Goal: Information Seeking & Learning: Check status

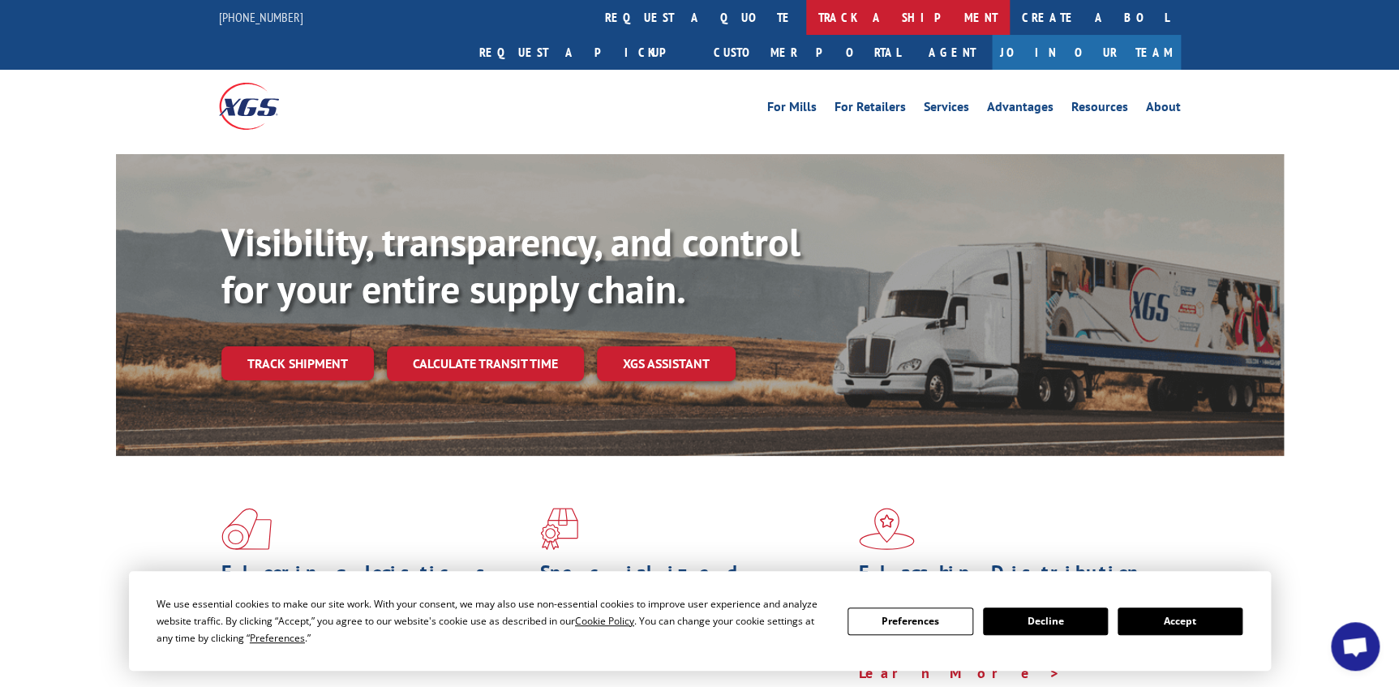
click at [806, 24] on link "track a shipment" at bounding box center [908, 17] width 204 height 35
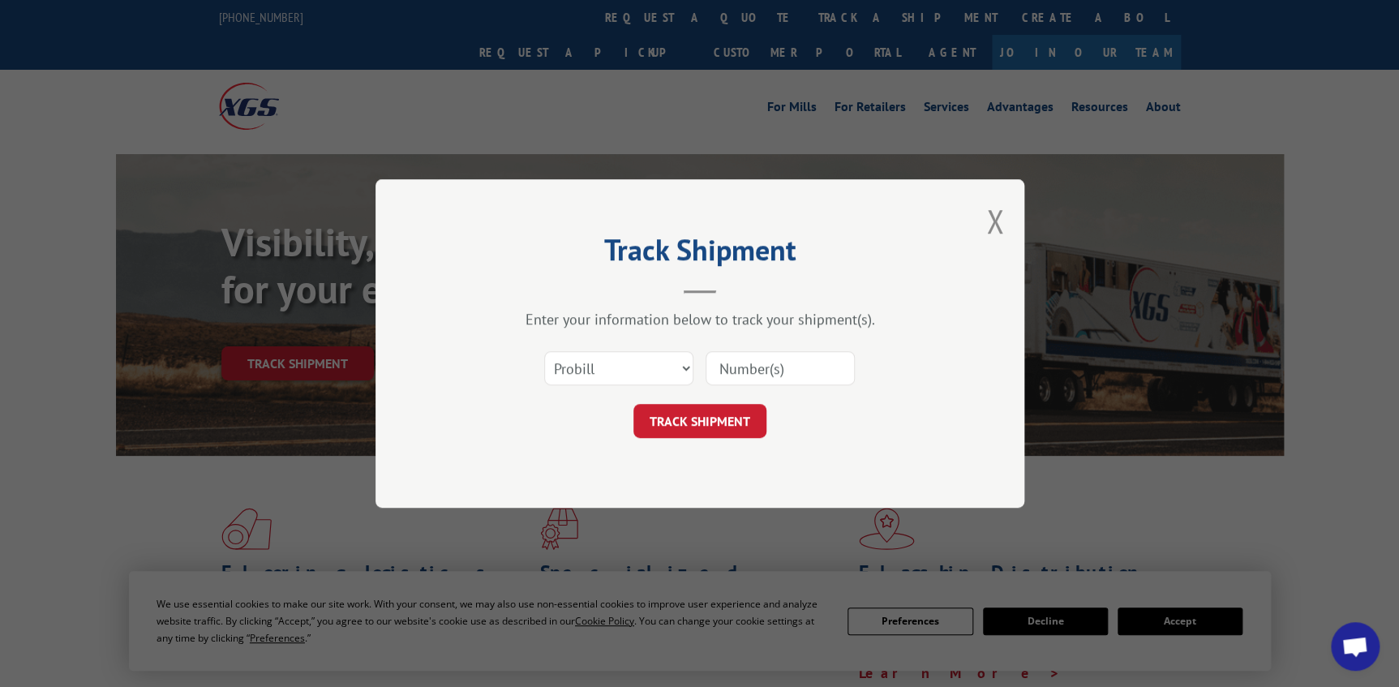
click at [638, 350] on div "Select category... Probill BOL PO" at bounding box center [619, 368] width 148 height 37
click at [637, 372] on select "Select category... Probill BOL PO" at bounding box center [618, 368] width 149 height 34
select select "po"
click at [544, 351] on select "Select category... Probill BOL PO" at bounding box center [618, 368] width 149 height 34
drag, startPoint x: 745, startPoint y: 339, endPoint x: 742, endPoint y: 354, distance: 15.7
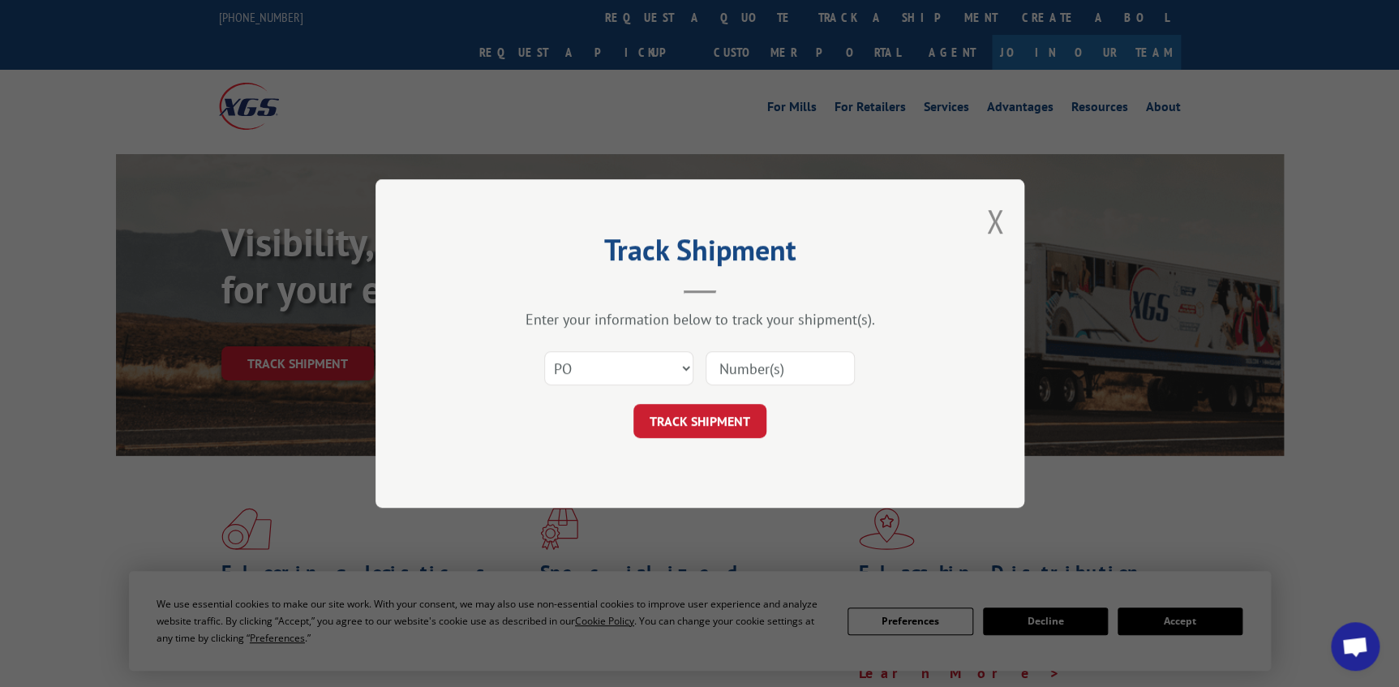
click at [745, 339] on div "Enter your information below to track your shipment(s). Select category... Prob…" at bounding box center [700, 374] width 487 height 128
click at [742, 354] on input at bounding box center [780, 368] width 149 height 34
drag, startPoint x: 742, startPoint y: 354, endPoint x: 755, endPoint y: 380, distance: 28.3
paste input "71501277"
drag, startPoint x: 749, startPoint y: 359, endPoint x: 470, endPoint y: 345, distance: 279.4
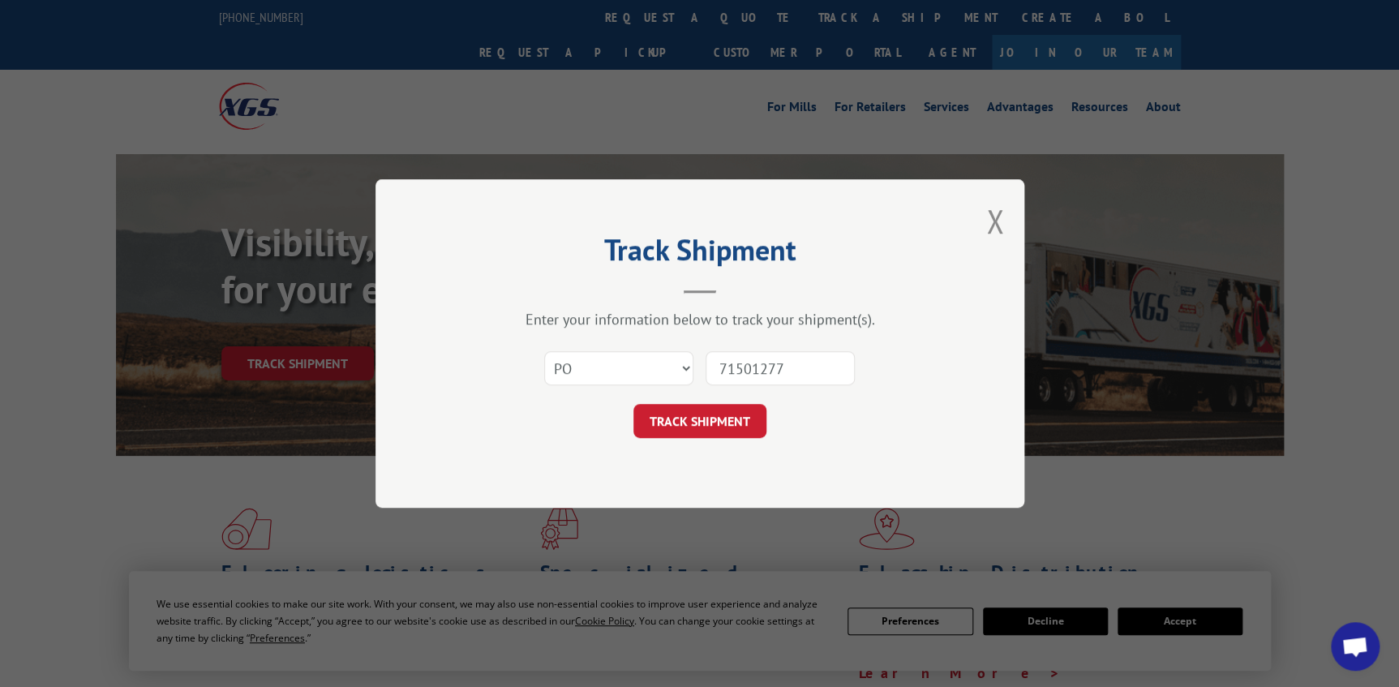
click at [575, 371] on div "Select category... Probill BOL PO 71501277" at bounding box center [700, 368] width 487 height 54
type input "71501277"
click button "TRACK SHIPMENT" at bounding box center [700, 421] width 133 height 34
